Goal: Task Accomplishment & Management: Use online tool/utility

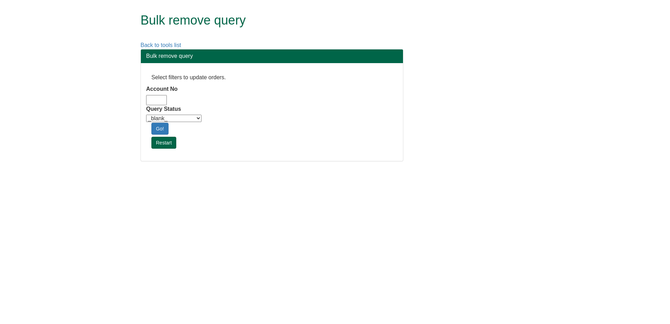
click at [199, 120] on select "_blank_ Customer Credit_Control Purchasing Internal Other Address High_Value Co…" at bounding box center [173, 118] width 55 height 7
select select "Automation_Check"
click at [146, 115] on select "_blank_ Customer Credit_Control Purchasing Internal Other Address High_Value Co…" at bounding box center [173, 118] width 55 height 7
click at [392, 168] on html "Bulk remove query Back to tools list Bulk remove query Select filters to update…" at bounding box center [335, 84] width 670 height 168
click at [159, 98] on input "Account No" at bounding box center [156, 100] width 21 height 10
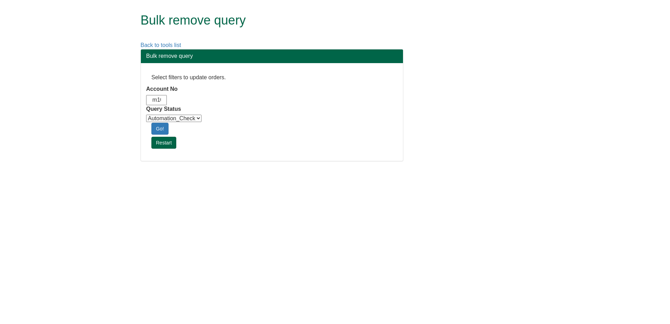
scroll to position [0, 9]
type input "adm10"
click at [161, 128] on link "Go!" at bounding box center [159, 129] width 17 height 12
